Goal: Book appointment/travel/reservation

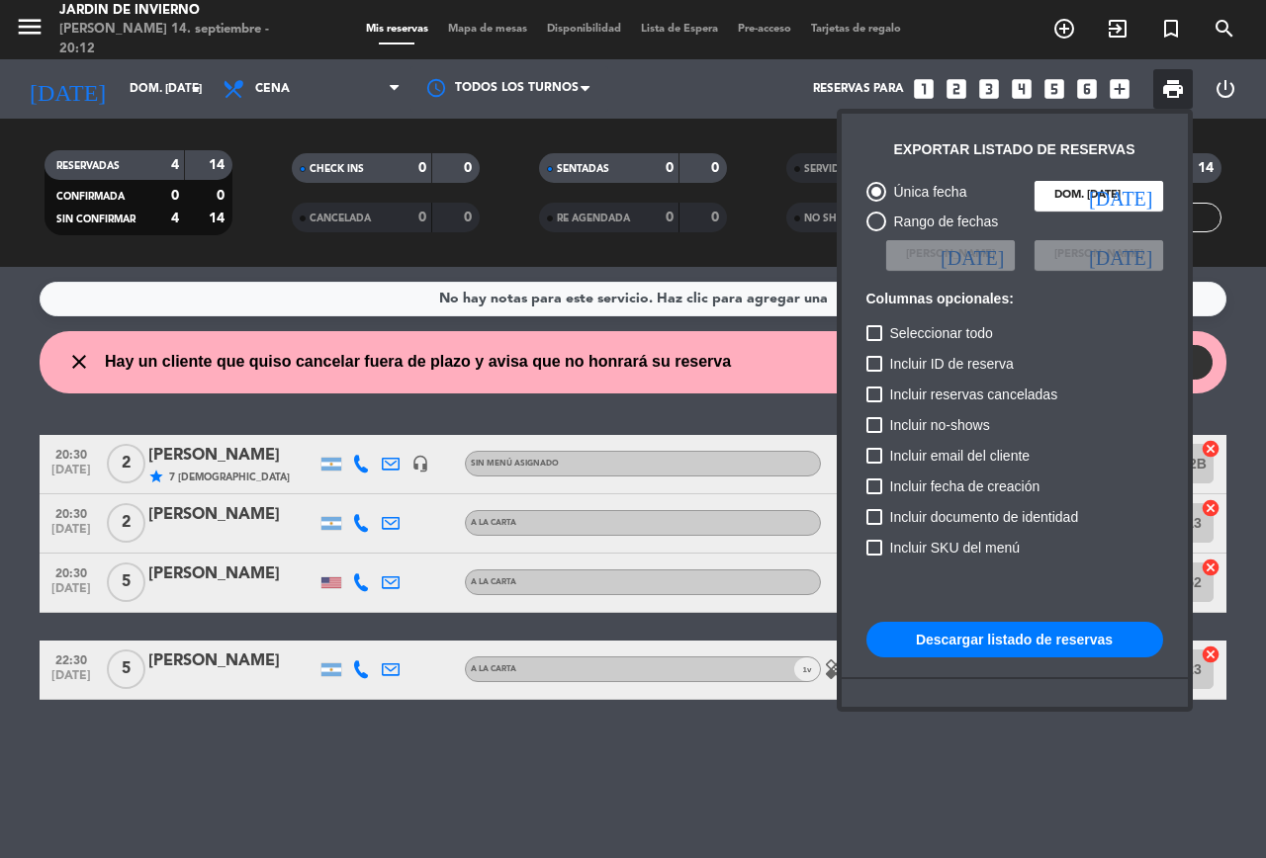
click at [766, 779] on div at bounding box center [633, 429] width 1266 height 858
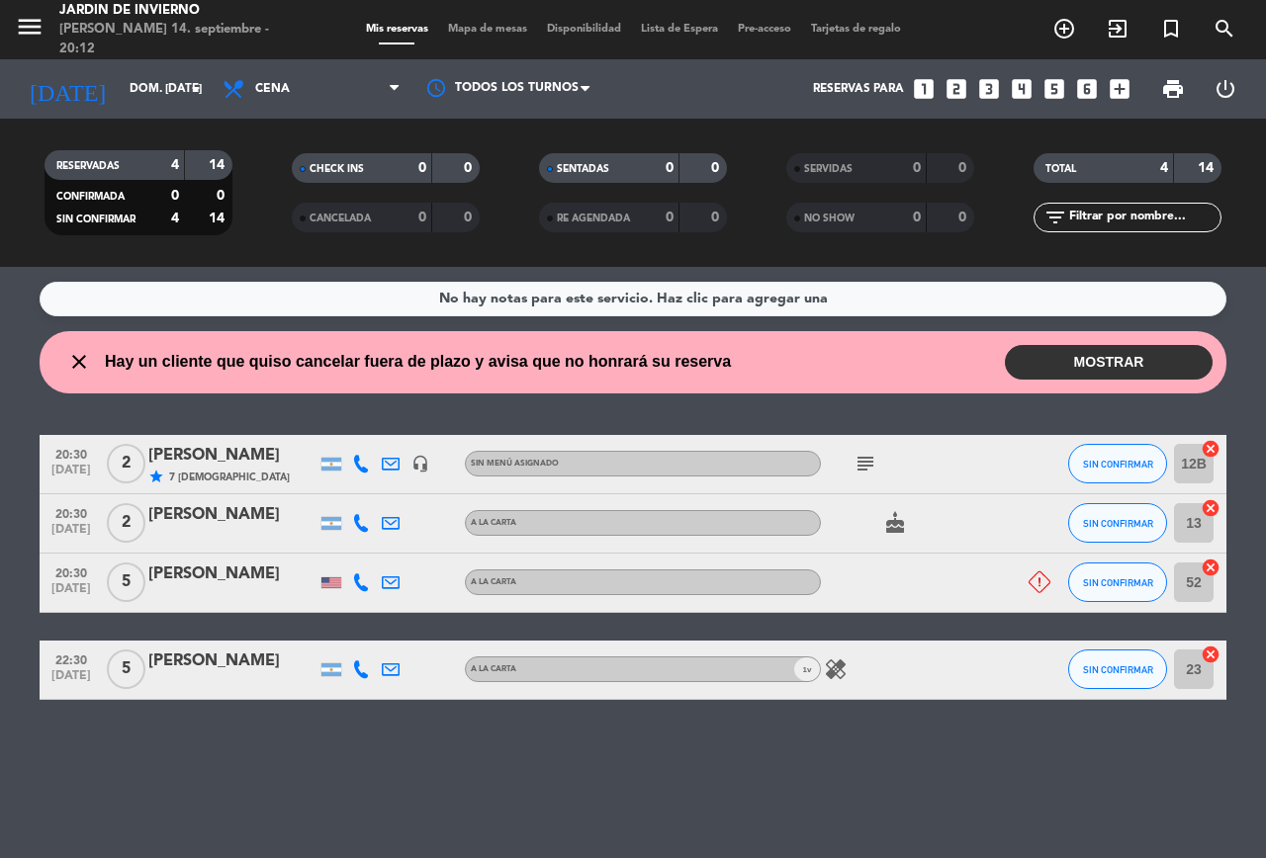
click at [1098, 359] on button "MOSTRAR" at bounding box center [1109, 362] width 208 height 35
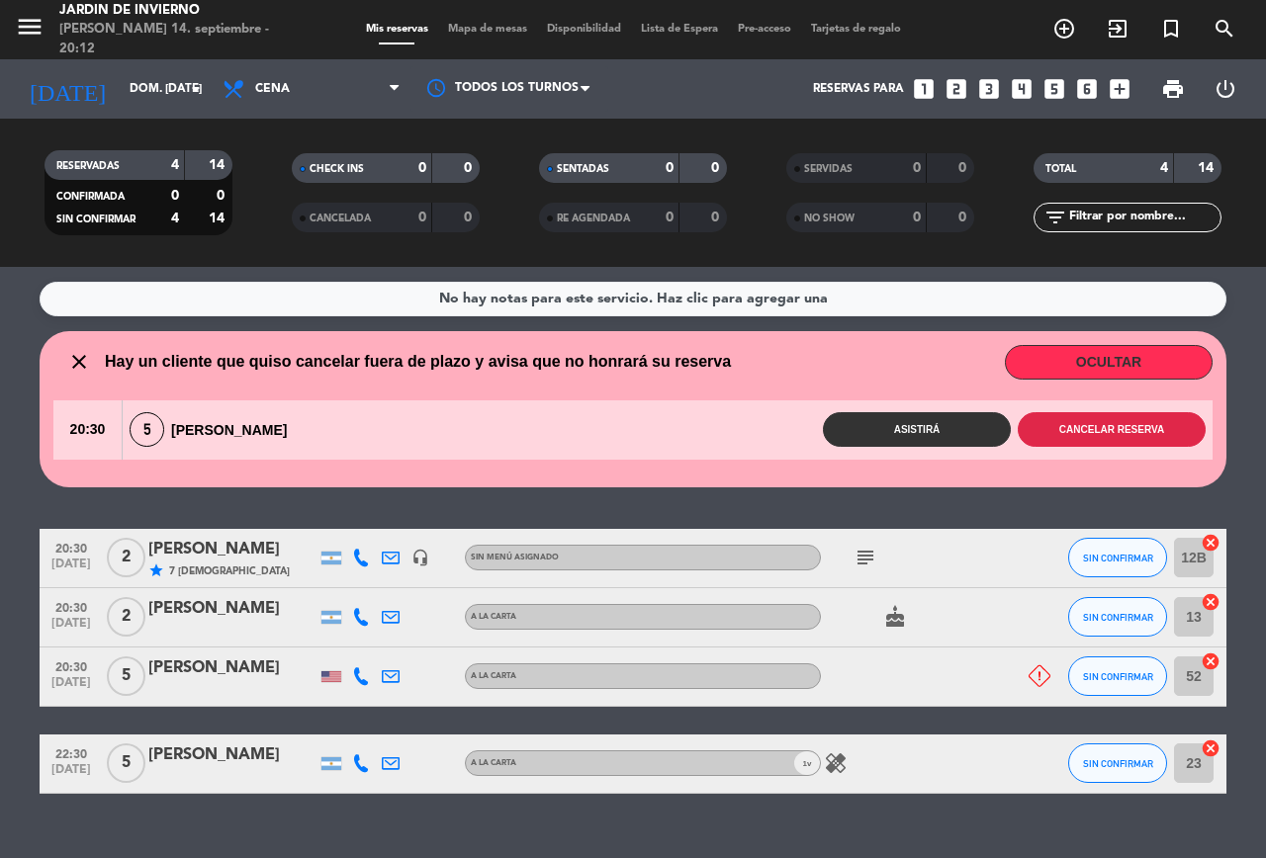
click at [1067, 423] on button "Cancelar reserva" at bounding box center [1111, 429] width 188 height 35
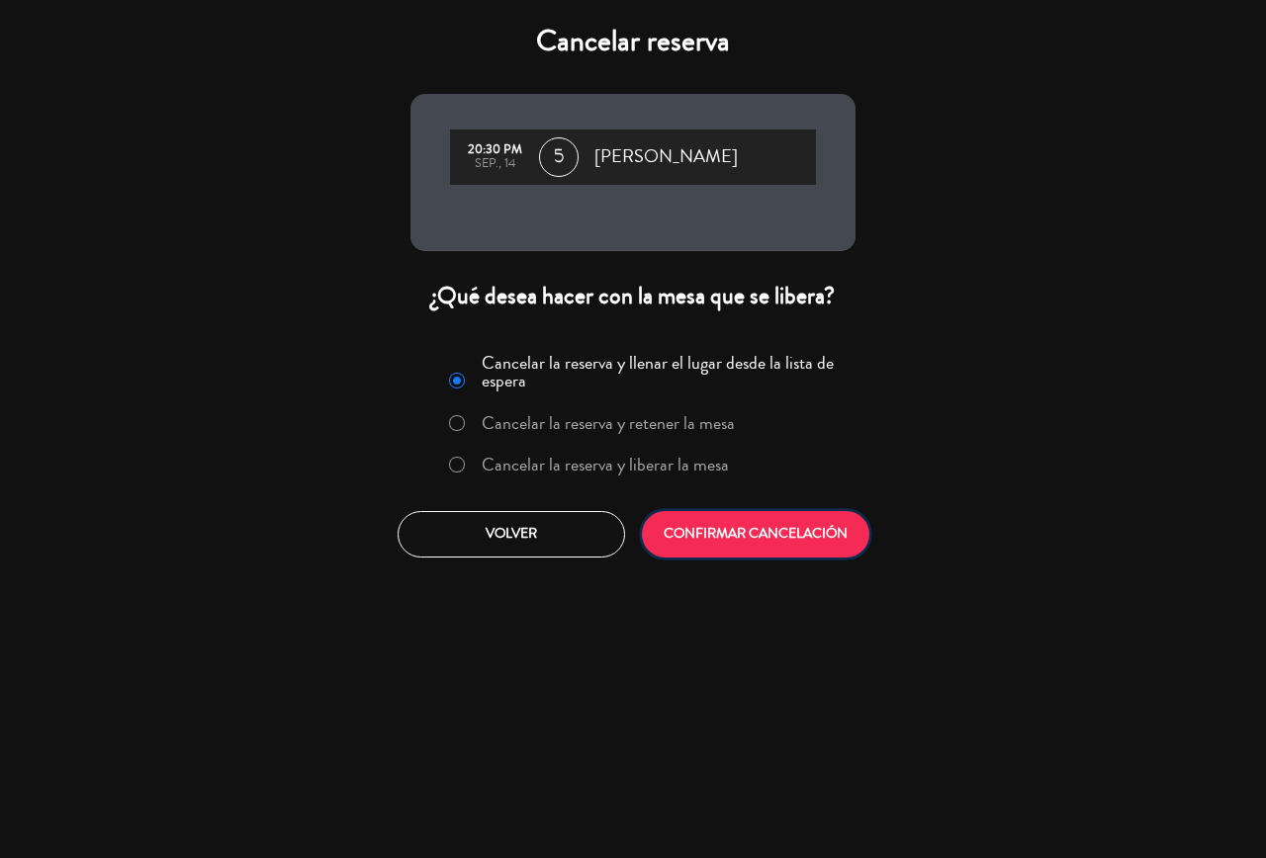
click at [715, 527] on button "CONFIRMAR CANCELACIÓN" at bounding box center [755, 534] width 227 height 46
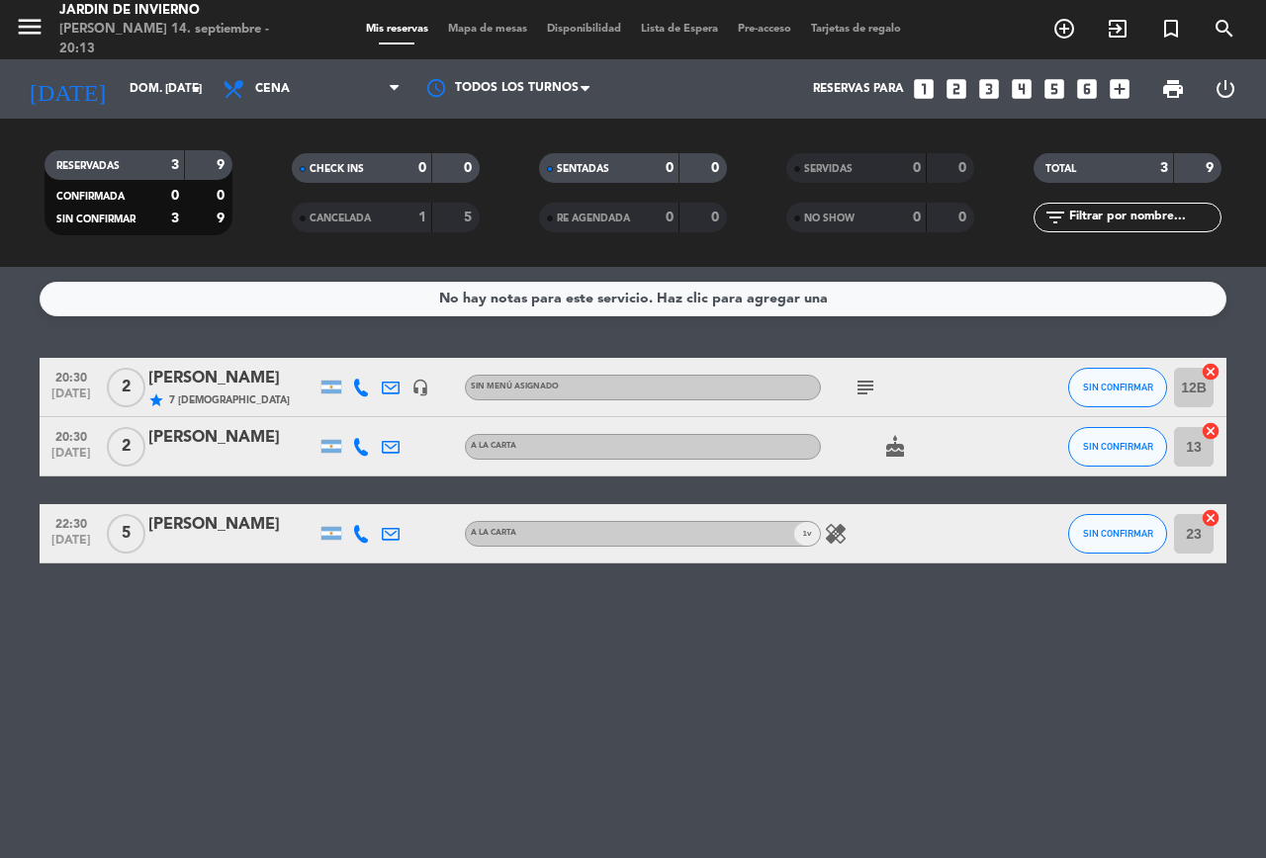
click at [955, 88] on icon "looks_two" at bounding box center [956, 89] width 26 height 26
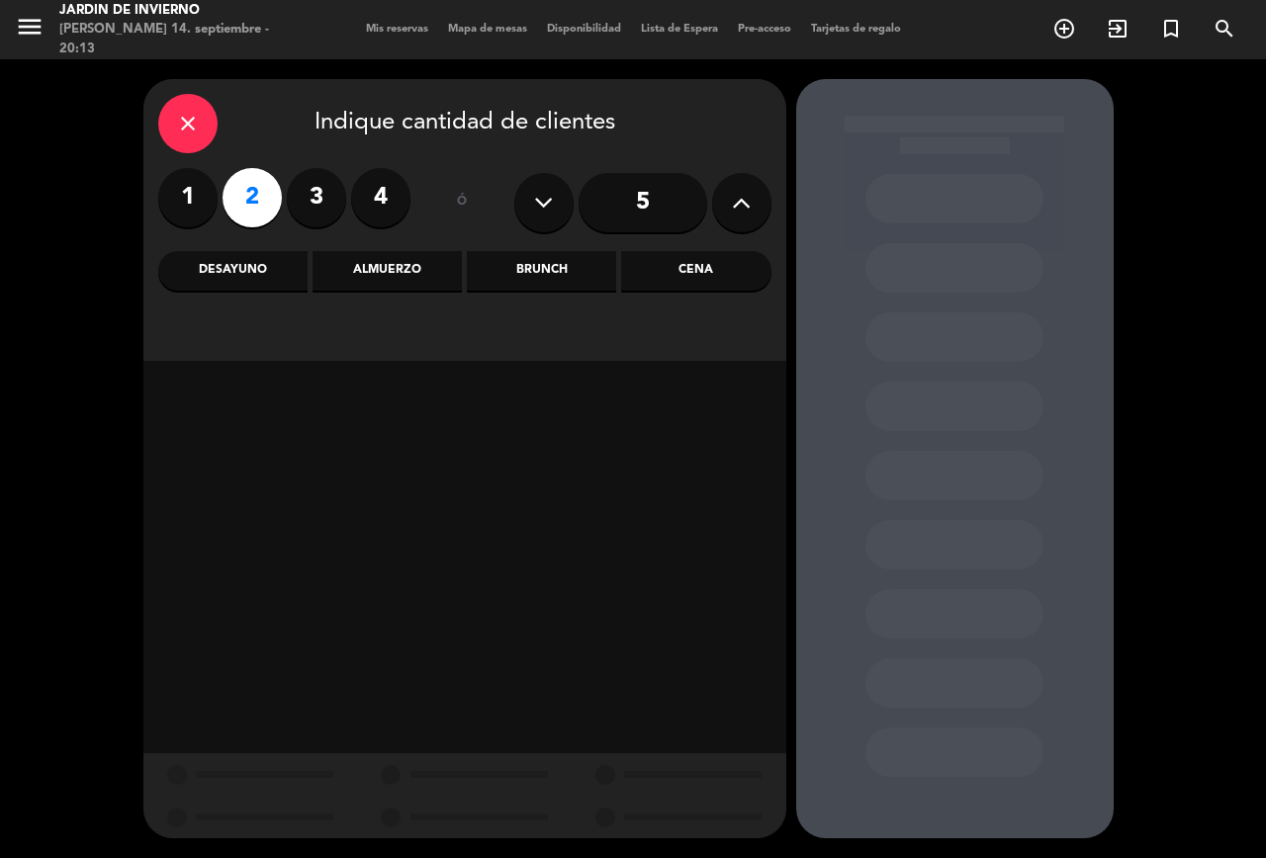
click at [704, 265] on div "Cena" at bounding box center [695, 271] width 149 height 40
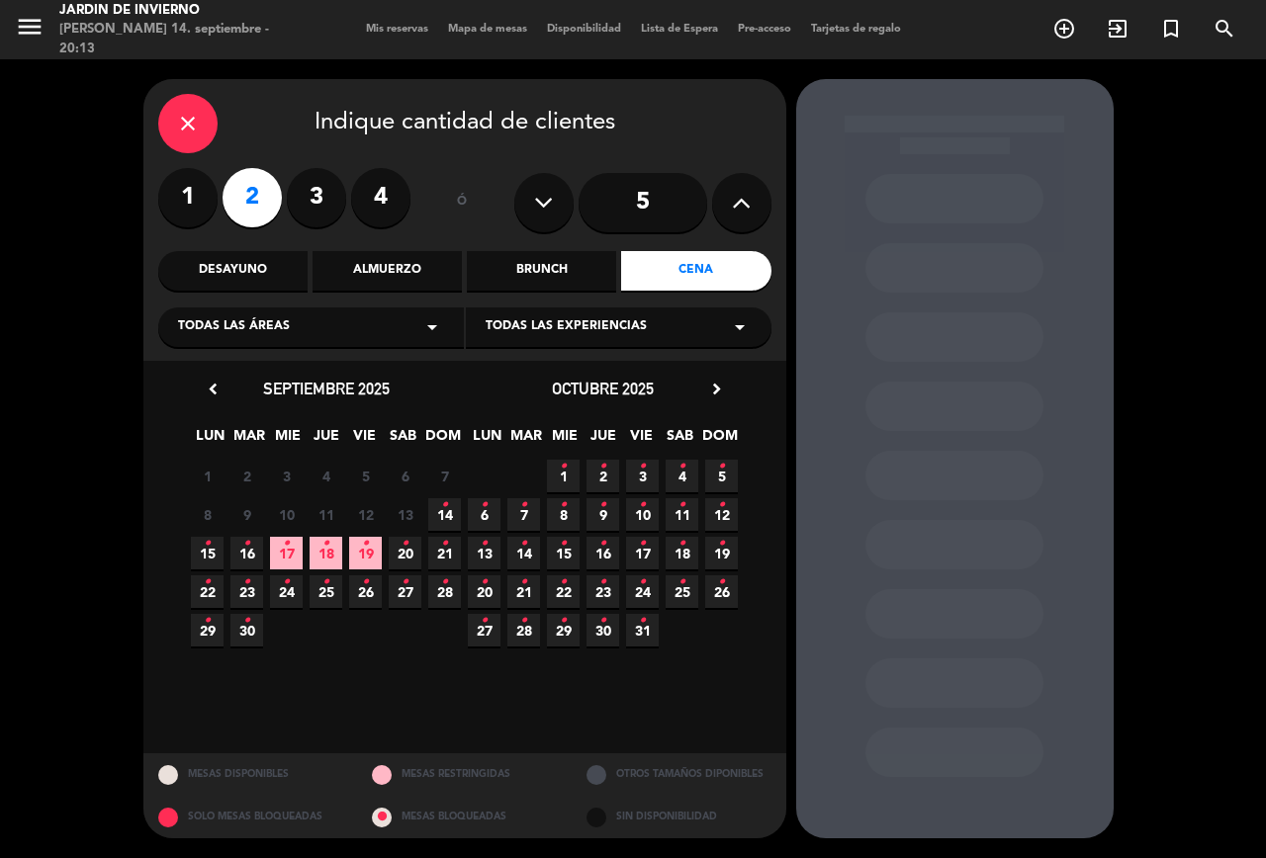
click at [446, 507] on icon "•" at bounding box center [444, 505] width 7 height 32
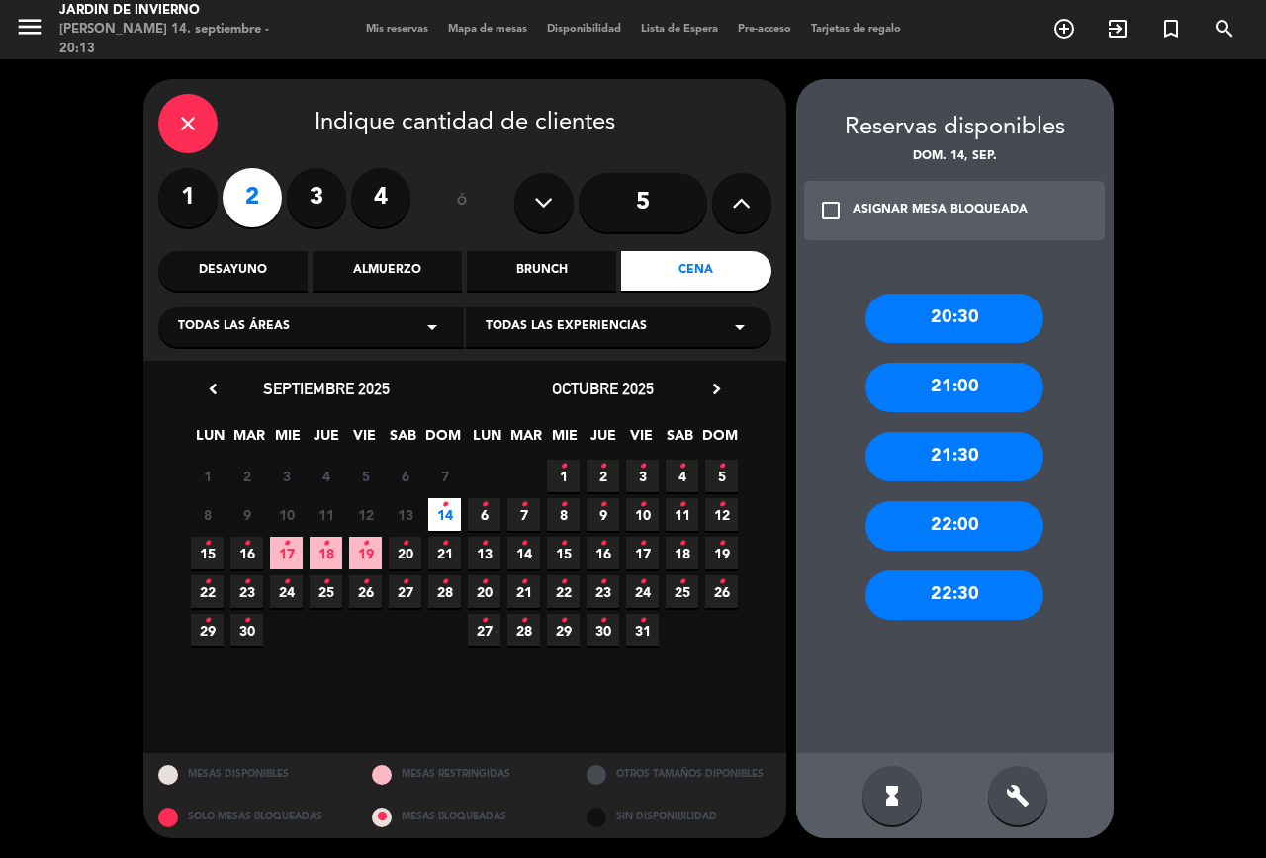
click at [950, 524] on div "22:00" at bounding box center [954, 525] width 178 height 49
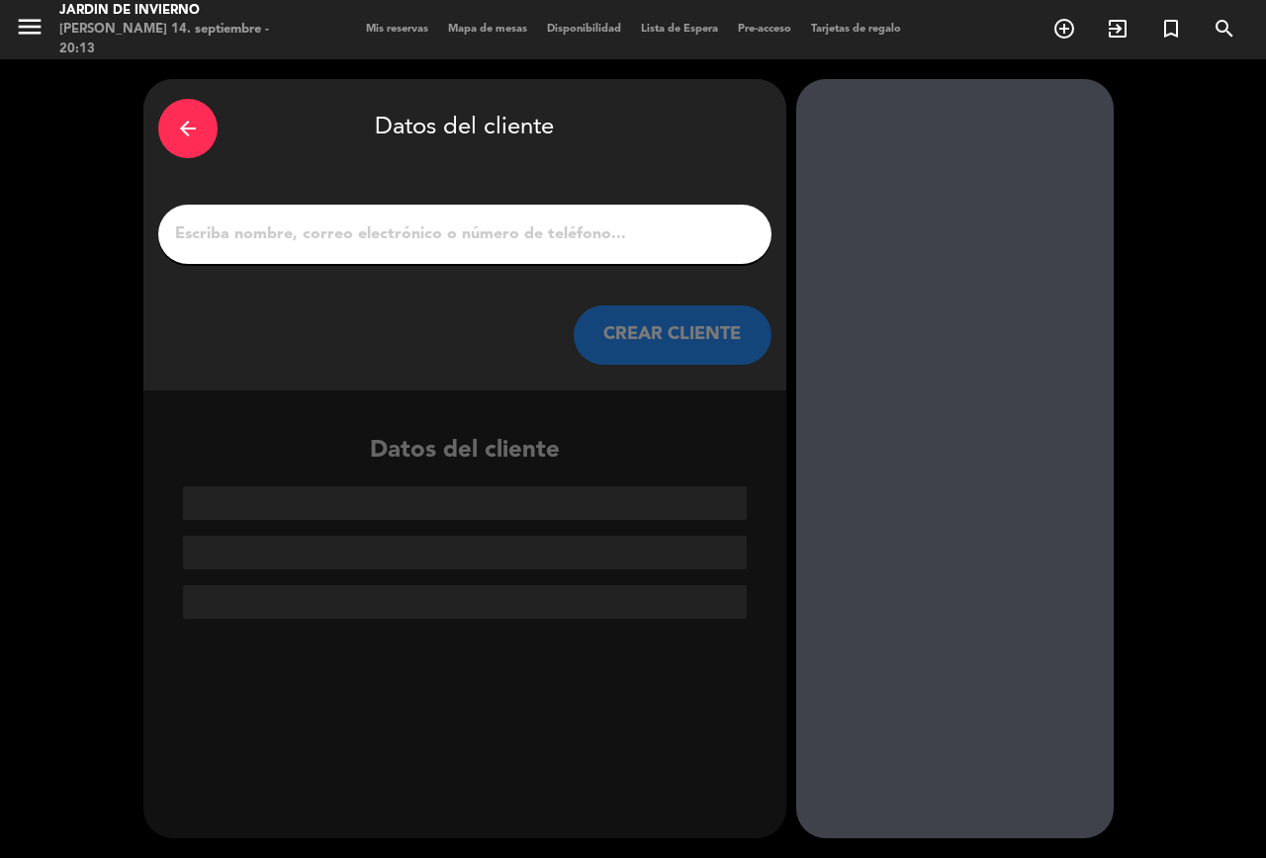
click at [526, 253] on div at bounding box center [464, 234] width 613 height 59
click at [526, 244] on input "1" at bounding box center [464, 234] width 583 height 28
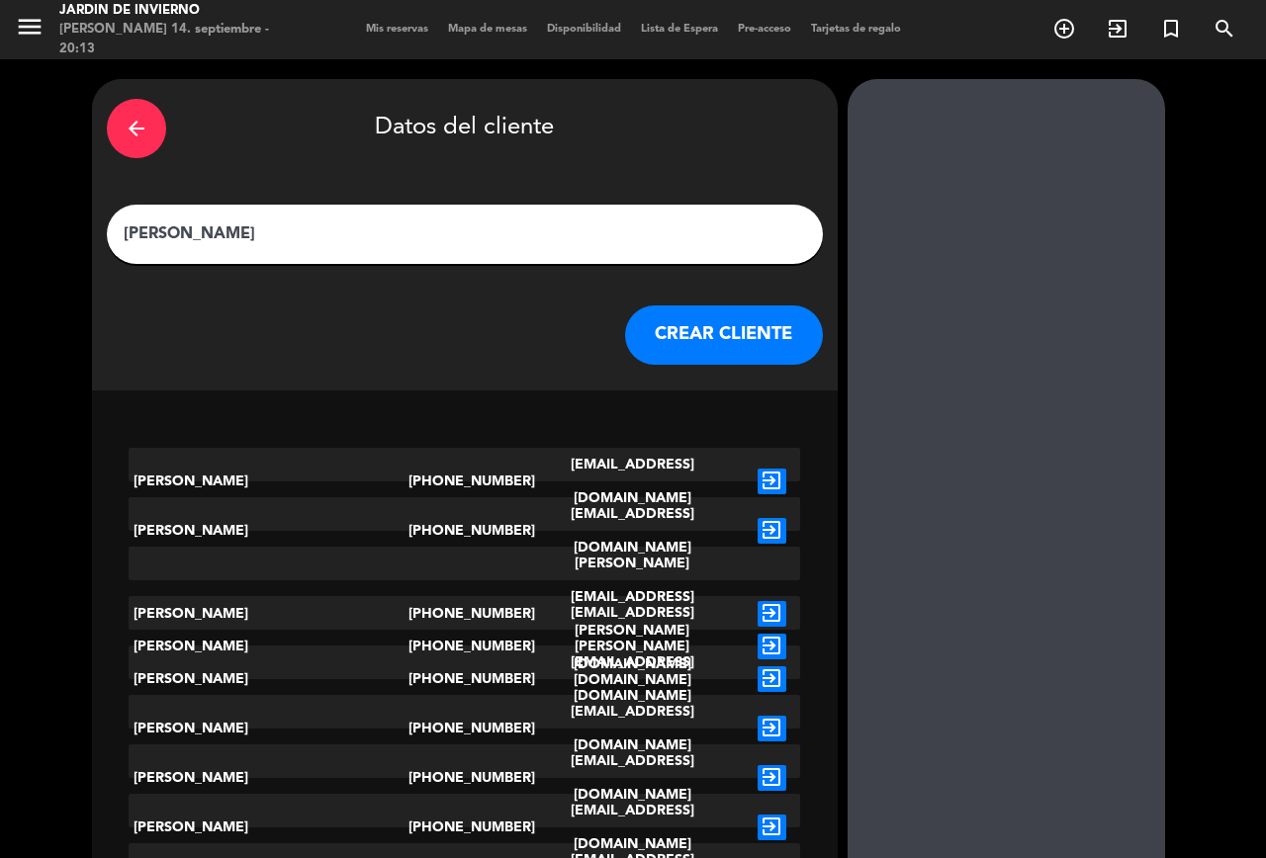
type input "[PERSON_NAME]"
click at [680, 328] on button "CREAR CLIENTE" at bounding box center [724, 335] width 198 height 59
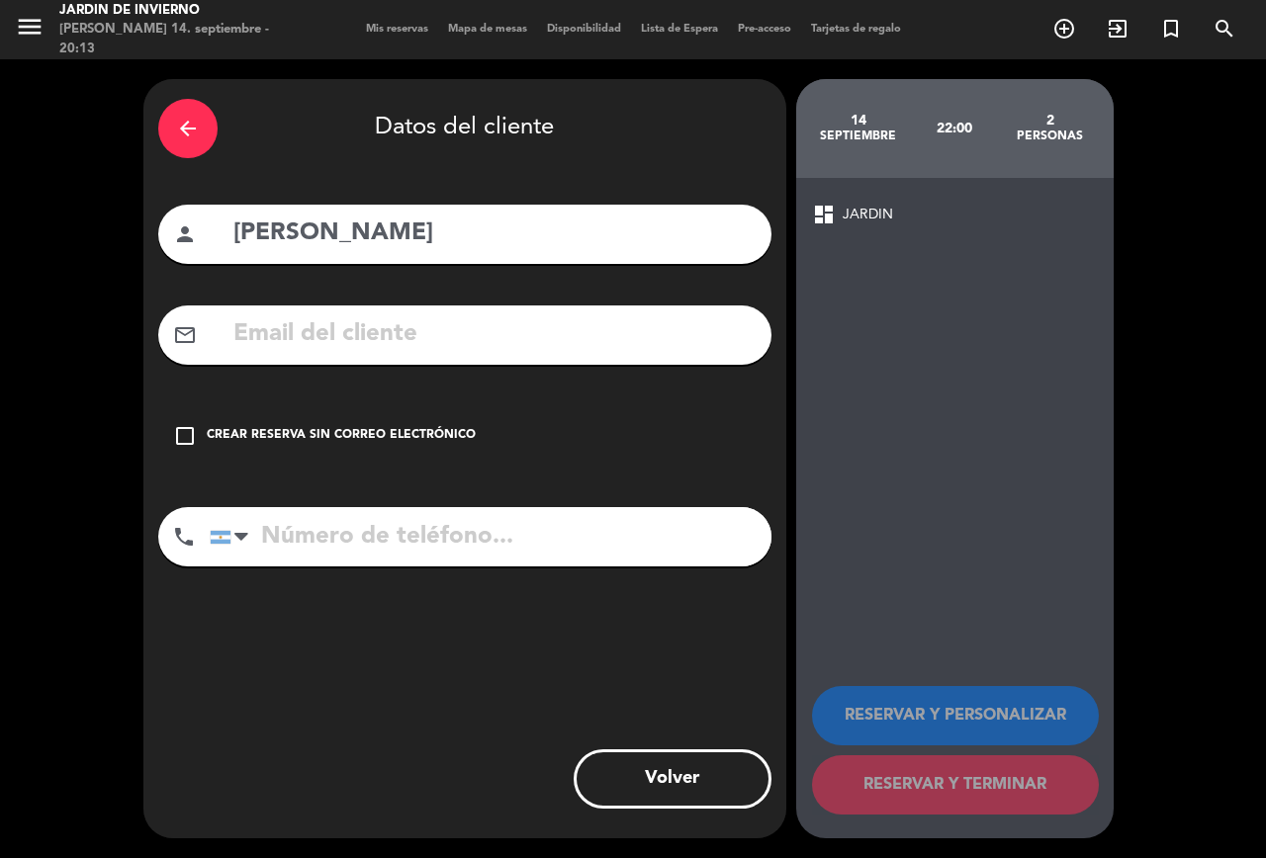
click at [185, 432] on icon "check_box_outline_blank" at bounding box center [185, 436] width 24 height 24
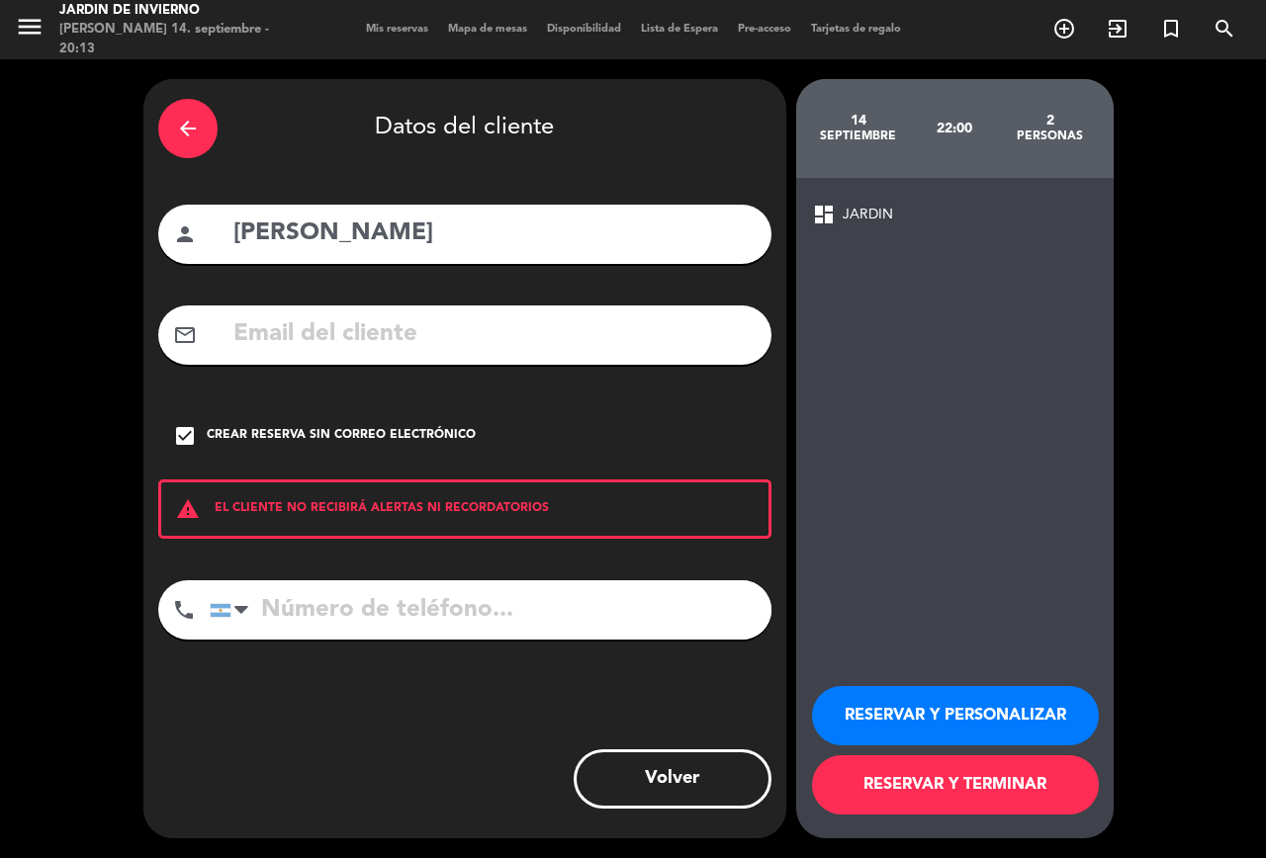
click at [370, 614] on input "tel" at bounding box center [491, 609] width 562 height 59
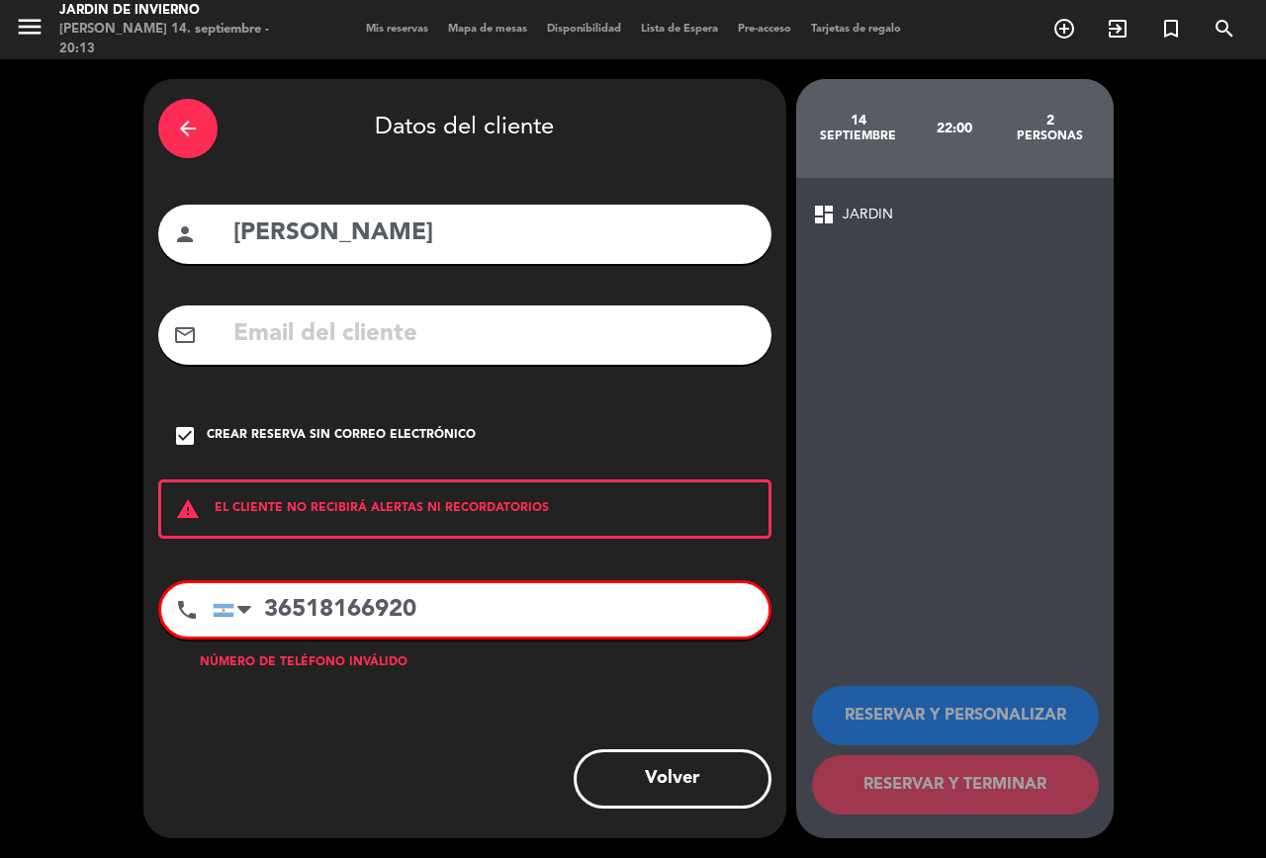
click at [572, 621] on input "36518166920" at bounding box center [491, 609] width 556 height 53
click at [290, 609] on input "36518166920" at bounding box center [491, 609] width 556 height 53
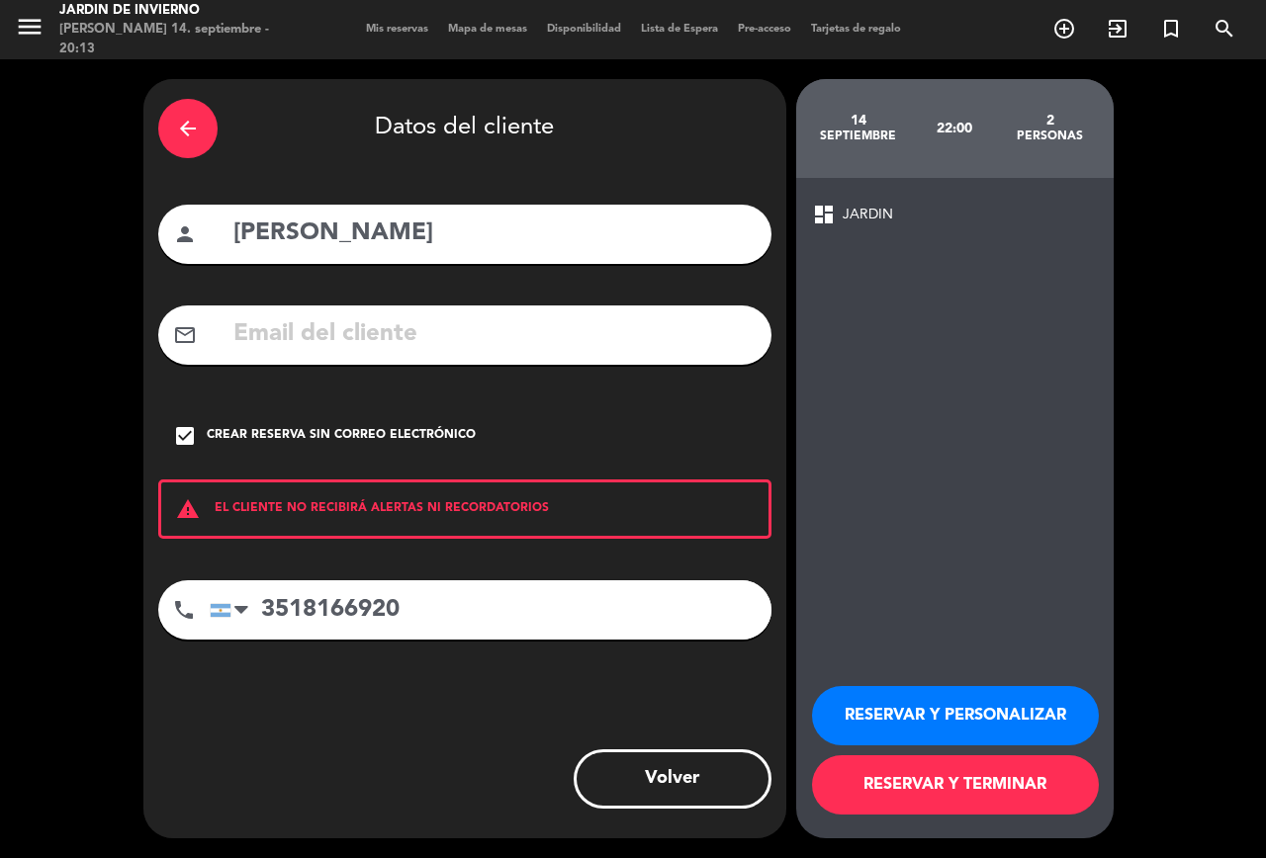
type input "3518166920"
click at [895, 788] on button "RESERVAR Y TERMINAR" at bounding box center [955, 784] width 287 height 59
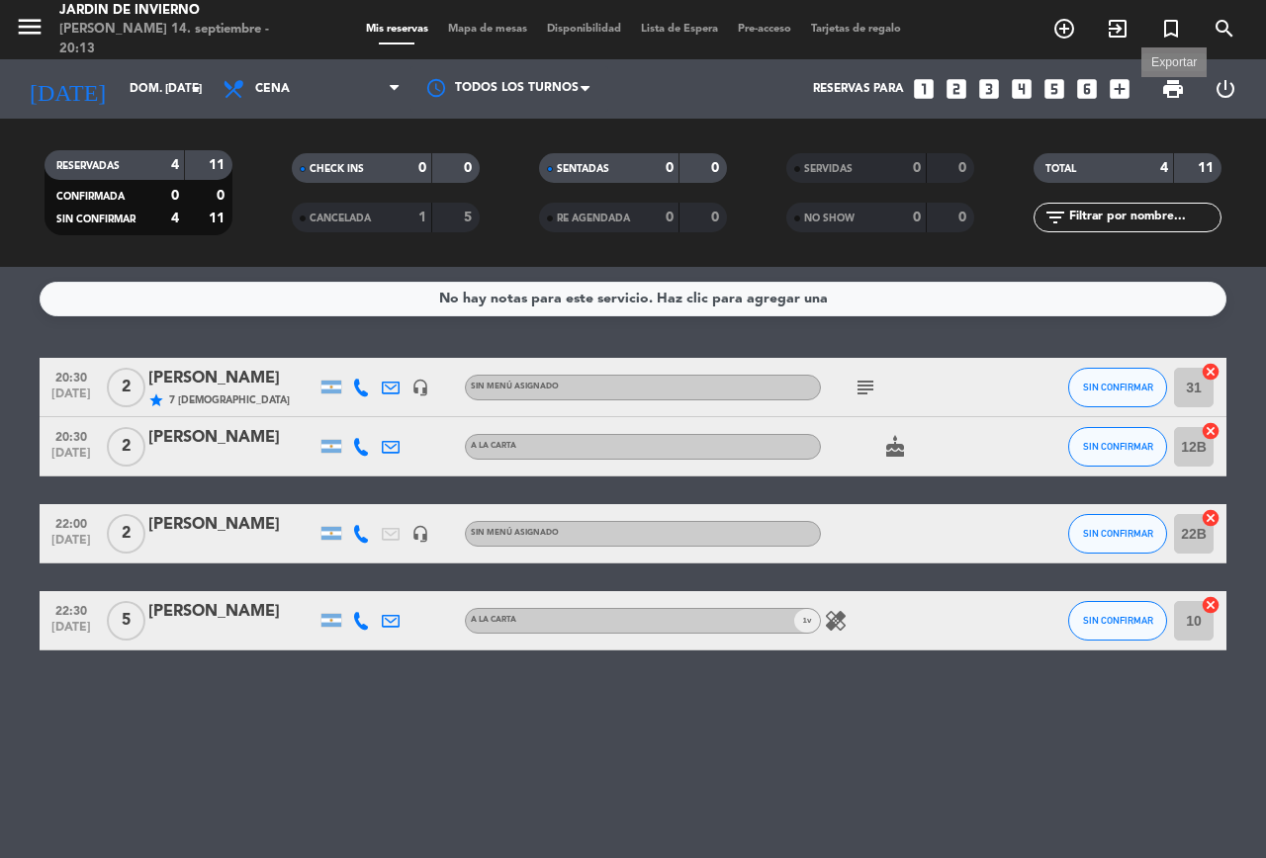
click at [1169, 89] on span "print" at bounding box center [1173, 89] width 24 height 24
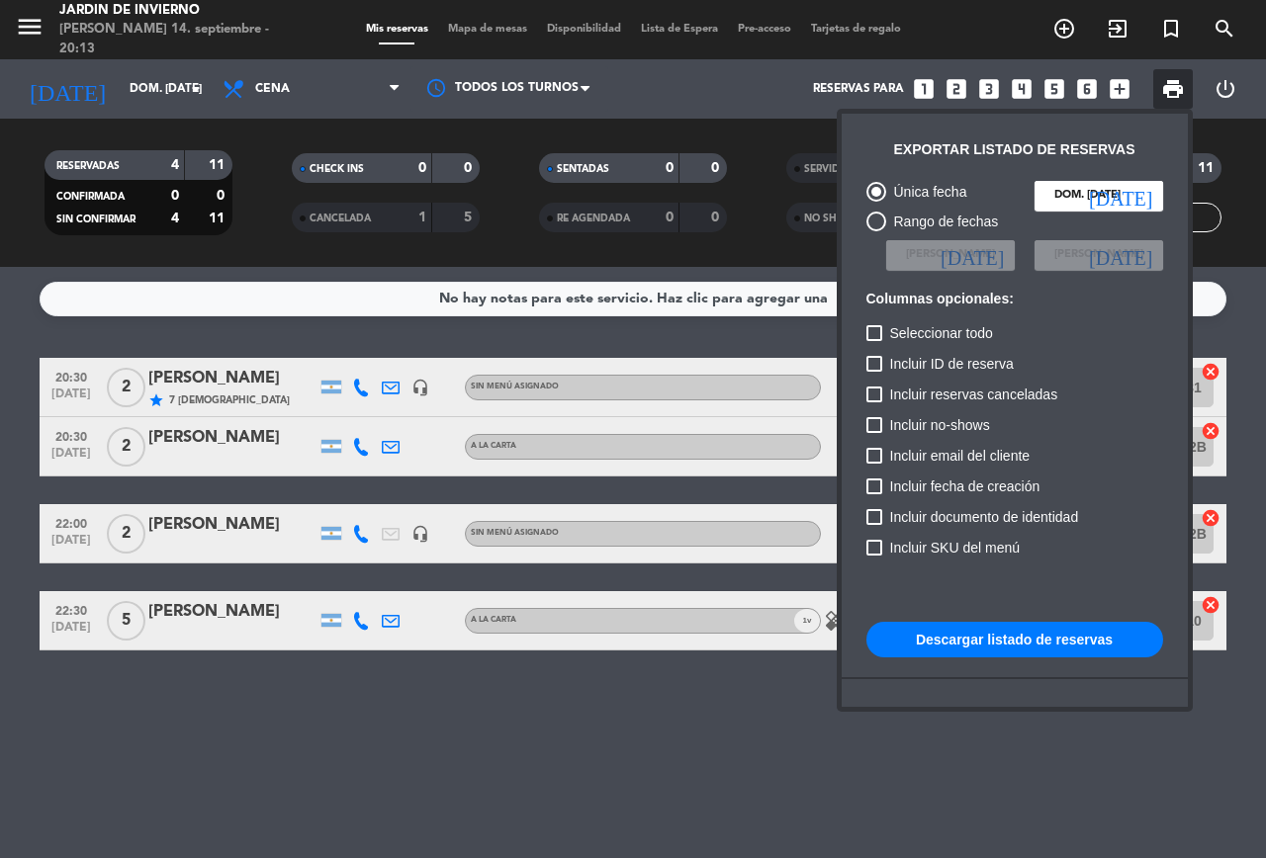
click at [993, 640] on button "Descargar listado de reservas" at bounding box center [1014, 640] width 297 height 36
